Goal: Information Seeking & Learning: Learn about a topic

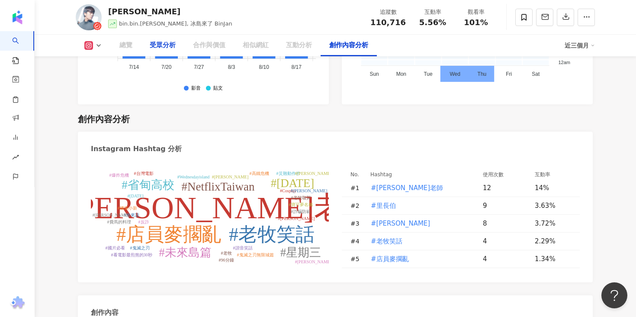
click at [153, 47] on div "受眾分析" at bounding box center [163, 45] width 26 height 10
click at [170, 43] on div "受眾分析" at bounding box center [163, 45] width 26 height 10
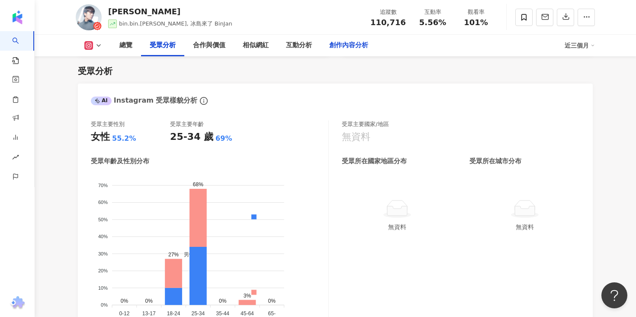
click at [351, 45] on div "創作內容分析" at bounding box center [348, 45] width 39 height 10
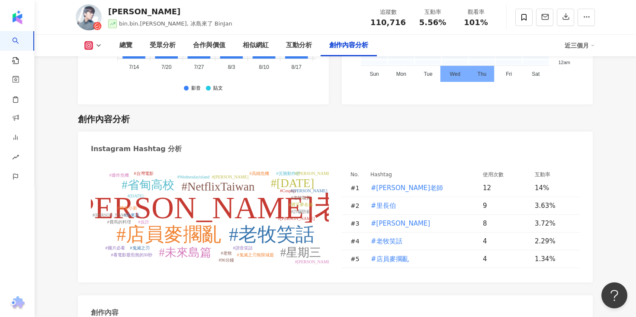
drag, startPoint x: 209, startPoint y: 161, endPoint x: 226, endPoint y: 132, distance: 33.8
click at [209, 171] on g "#彬彬老師 #老牧笑話 #店員麥擱亂 #省甸高校 #NetflixTaiwan #Wednesday #星期三 #未來島篇 #諧音笑話 #Cosplay #鬼…" at bounding box center [213, 217] width 325 height 93
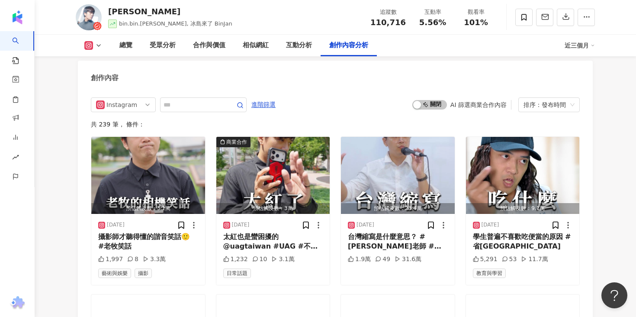
scroll to position [2603, 0]
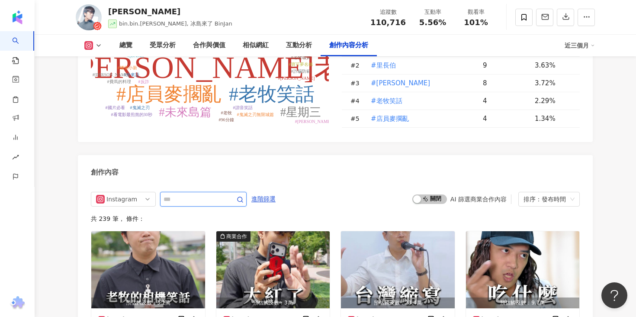
click at [192, 194] on input "text" at bounding box center [194, 199] width 61 height 10
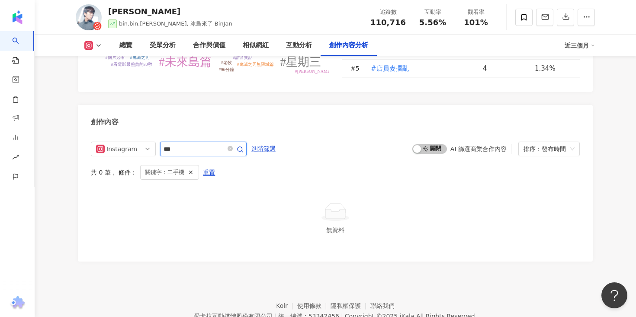
scroll to position [2645, 0]
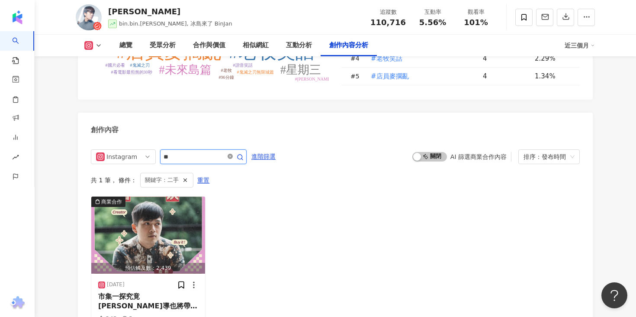
scroll to position [2653, 0]
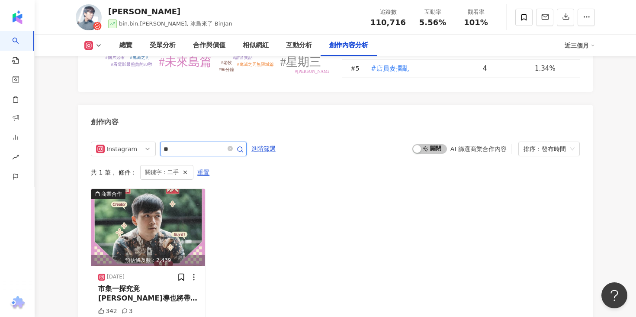
type input "*"
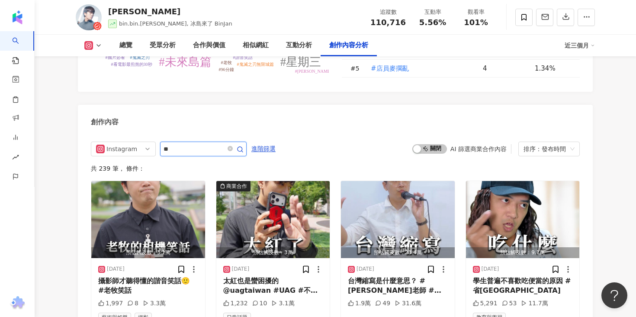
type input "**"
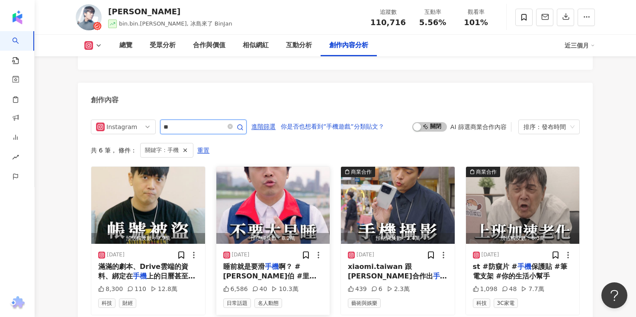
scroll to position [2690, 0]
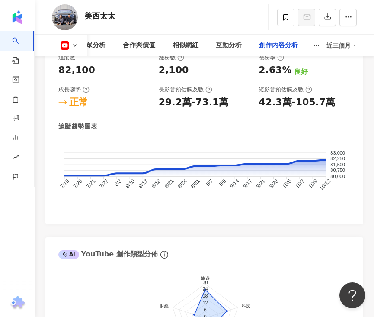
click at [271, 45] on div "創作內容分析" at bounding box center [278, 45] width 39 height 10
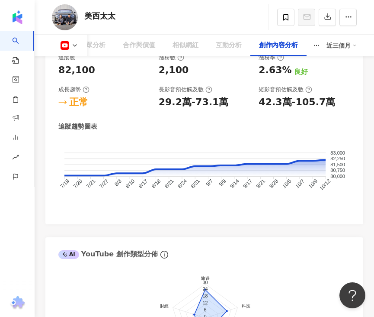
scroll to position [3396, 0]
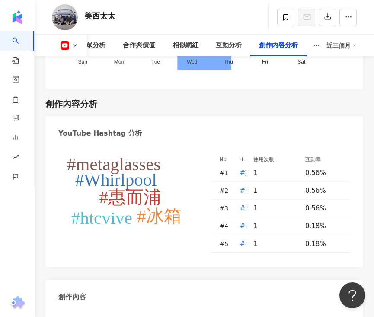
click at [153, 204] on icon "#惠而浦 #Whirlpool #冰箱 #htcvive #metaglasses" at bounding box center [128, 203] width 140 height 100
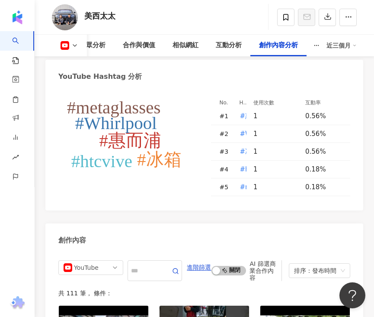
scroll to position [3488, 0]
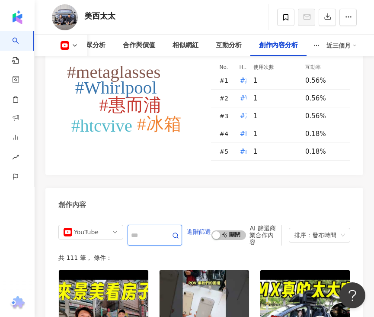
click at [152, 227] on input "text" at bounding box center [145, 235] width 29 height 16
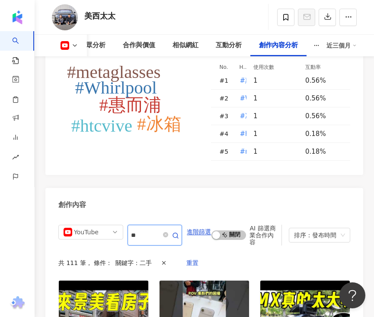
scroll to position [3587, 0]
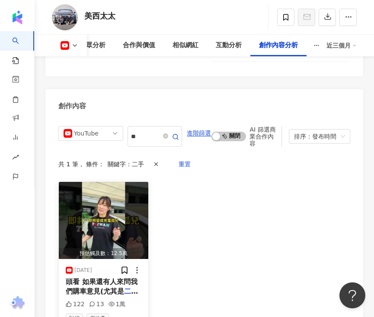
click at [96, 277] on span "頭看 如果還有人來問我們購車意見(尤其是" at bounding box center [102, 286] width 72 height 18
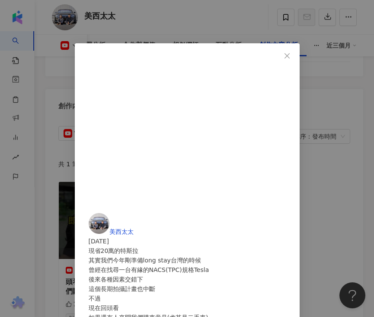
click at [278, 246] on div "美西太太 2024/12/10 現省20萬的特斯拉 其實我們今年剛準備long stay台灣的時候 曾經在找尋一台有緣的NACS(TPC)規格Tesla 後來…" at bounding box center [187, 158] width 374 height 317
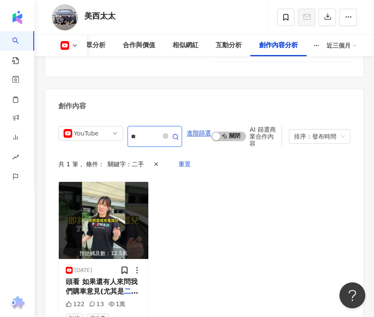
click at [148, 128] on input "**" at bounding box center [145, 136] width 29 height 16
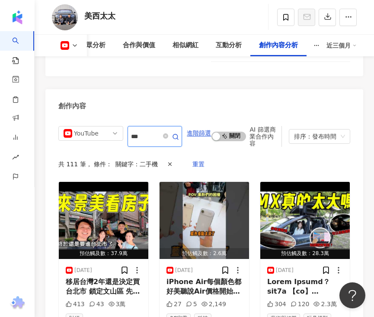
scroll to position [3585, 0]
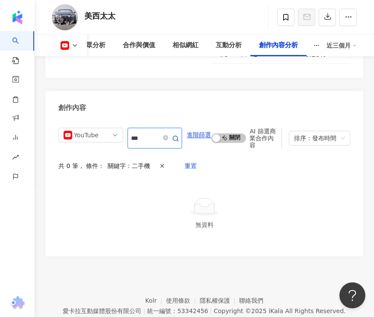
click at [133, 130] on input "***" at bounding box center [145, 138] width 29 height 16
type input "**"
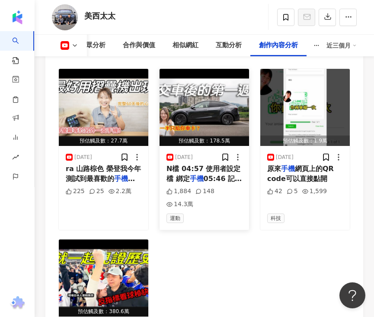
scroll to position [3750, 0]
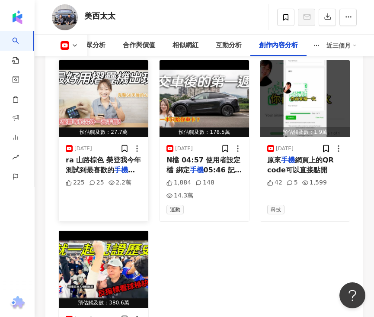
click at [91, 155] on div "ra 山路棕色 榮登我今年測試到最喜歡的 手機 ！ 🎹 太太精選音樂清單 App" at bounding box center [104, 164] width 76 height 19
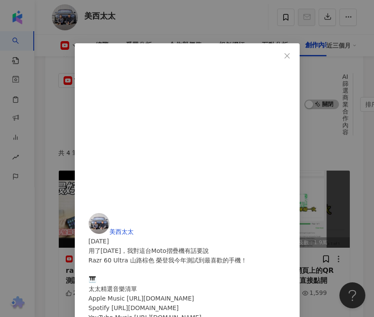
click at [359, 237] on div "美西太太 2025/9/2 用了60天後，我對這台Moto摺疊機有話要說 Razr 60 Ultra 山路棕色 榮登我今年測試到最喜歡的手機！ 🎹 太太精選音…" at bounding box center [187, 158] width 374 height 317
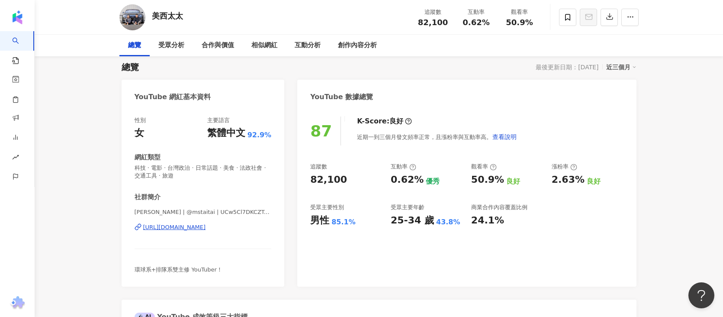
scroll to position [93, 0]
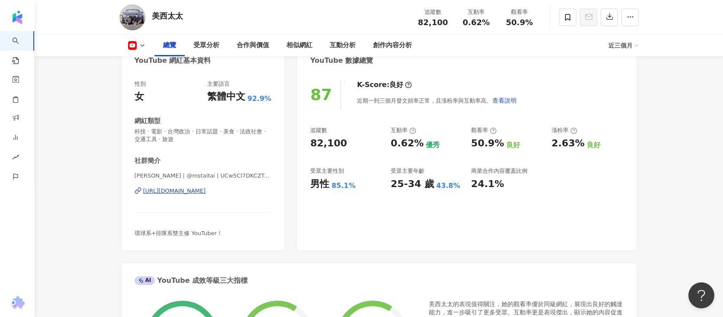
click at [243, 181] on div "美西太太 | @mstaitai | UCw5Cl7DKCZTsRKWg_m9cplA https://www.youtube.com/channel/UCw…" at bounding box center [203, 197] width 137 height 51
click at [206, 190] on div "[URL][DOMAIN_NAME]" at bounding box center [174, 191] width 63 height 8
click at [374, 38] on div "創作內容分析" at bounding box center [392, 46] width 56 height 22
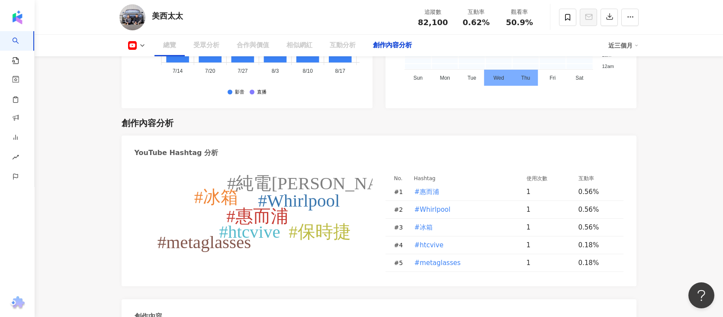
click at [374, 42] on div "創作內容分析" at bounding box center [392, 45] width 39 height 10
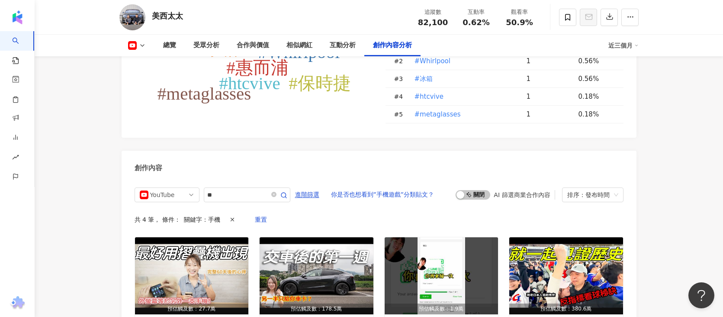
scroll to position [2318, 0]
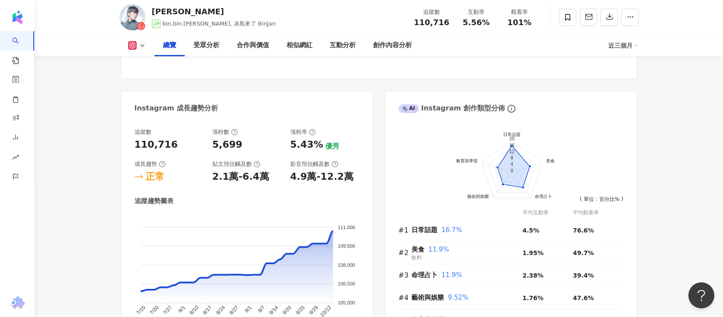
scroll to position [424, 0]
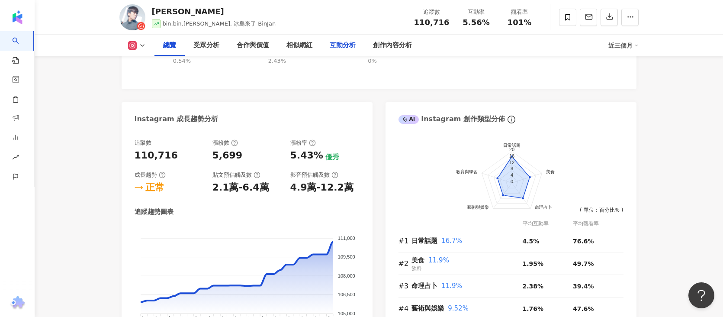
click at [348, 43] on div "互動分析" at bounding box center [343, 45] width 26 height 10
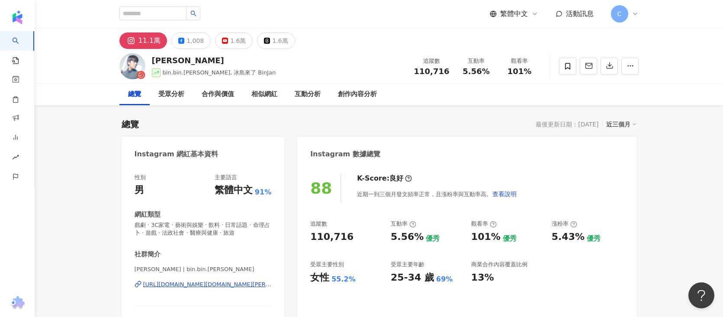
click at [238, 284] on div "https://www.instagram.com/bin.bin.jan/" at bounding box center [207, 284] width 129 height 8
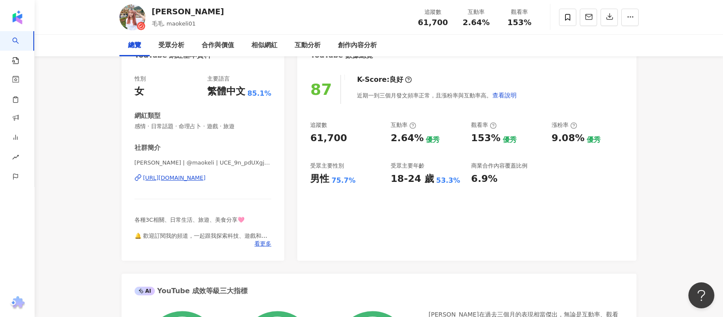
scroll to position [146, 0]
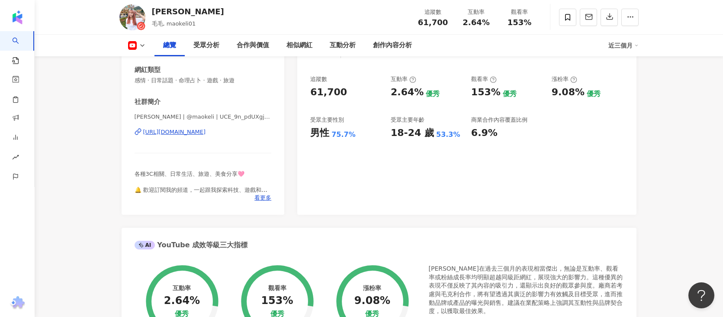
click at [206, 135] on div "[URL][DOMAIN_NAME]" at bounding box center [174, 132] width 63 height 8
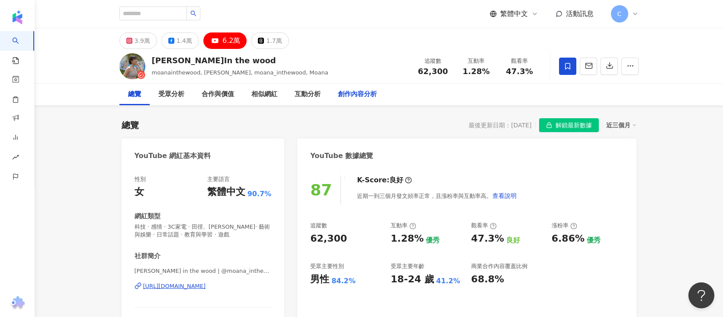
click at [355, 94] on div "創作內容分析" at bounding box center [357, 94] width 39 height 10
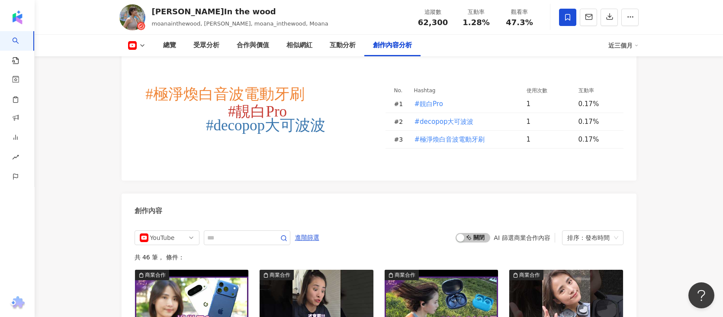
click at [261, 166] on icon "#靚白Pro #decopop大可波波 #極淨煥白音波電動牙刷" at bounding box center [254, 117] width 238 height 100
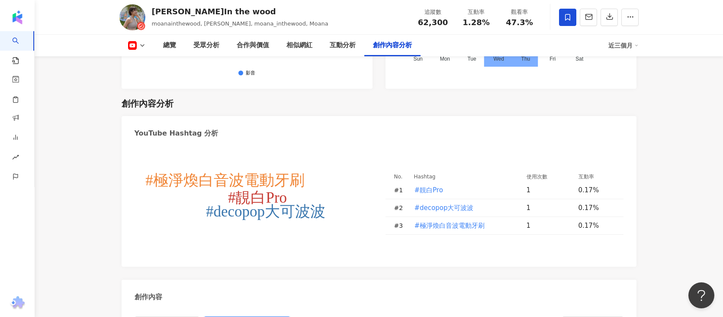
type input "**"
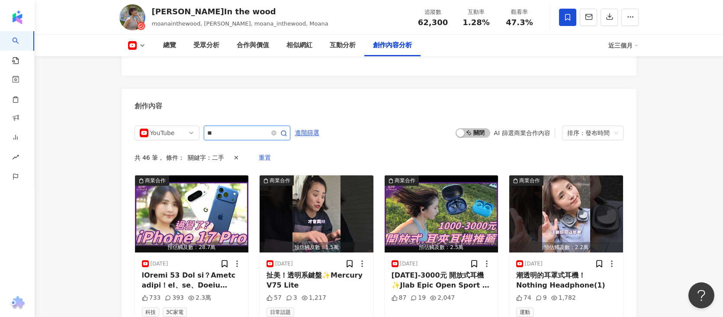
scroll to position [2359, 0]
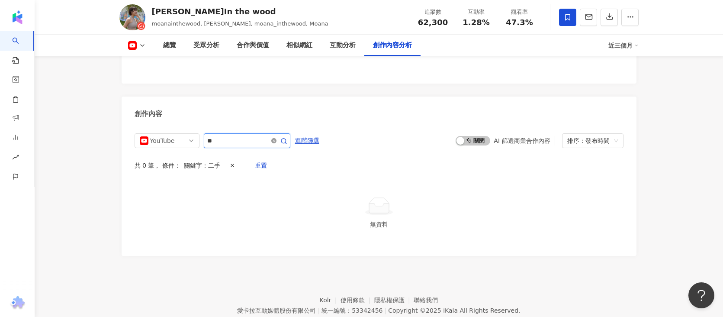
click at [276, 138] on icon "close-circle" at bounding box center [273, 140] width 5 height 5
click at [472, 136] on span "啟動 關閉" at bounding box center [473, 141] width 35 height 10
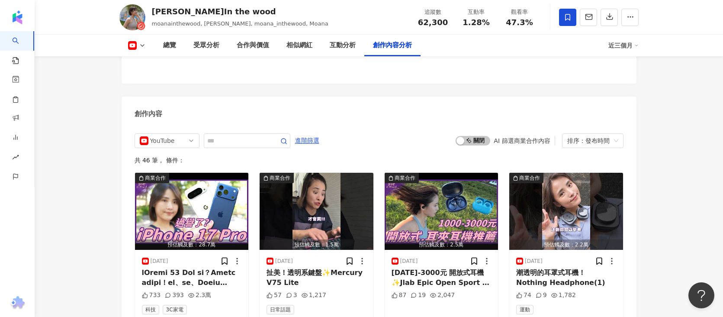
scroll to position [2367, 0]
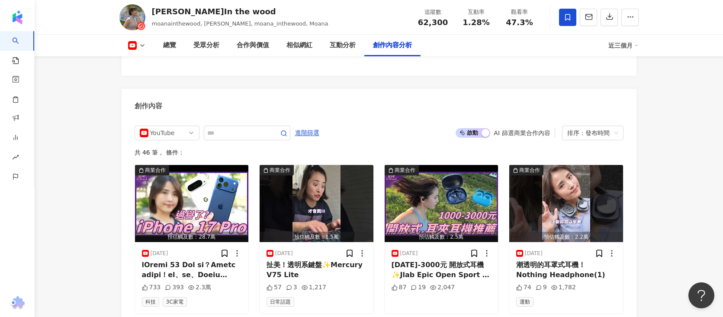
click at [478, 128] on span "啟動 關閉" at bounding box center [473, 133] width 35 height 10
click at [474, 128] on span "啟動 關閉" at bounding box center [473, 133] width 35 height 10
